Goal: Book appointment/travel/reservation

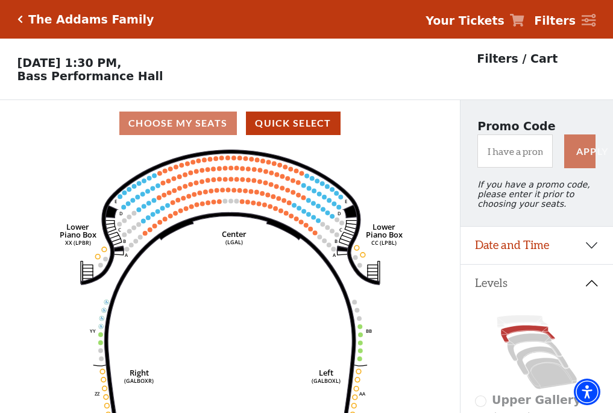
scroll to position [56, 0]
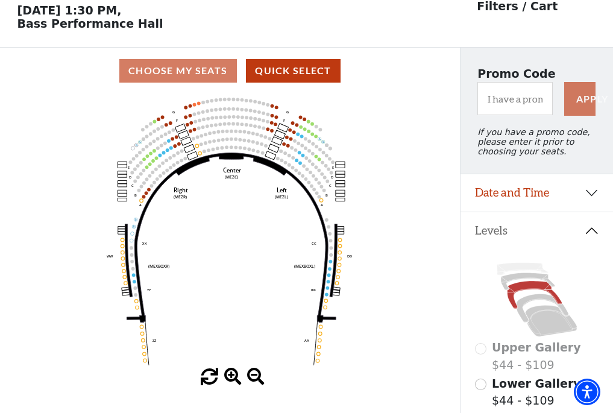
scroll to position [56, 0]
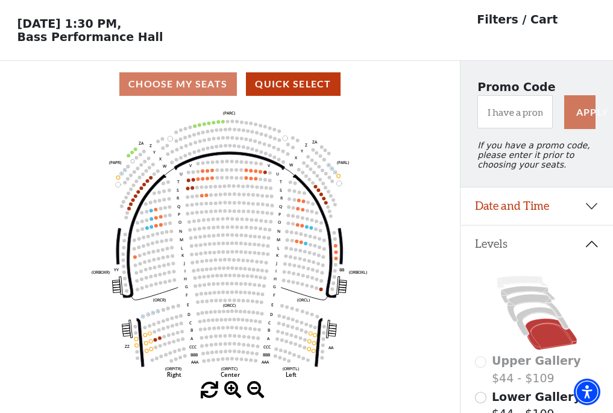
scroll to position [56, 0]
